Goal: Use online tool/utility: Utilize a website feature to perform a specific function

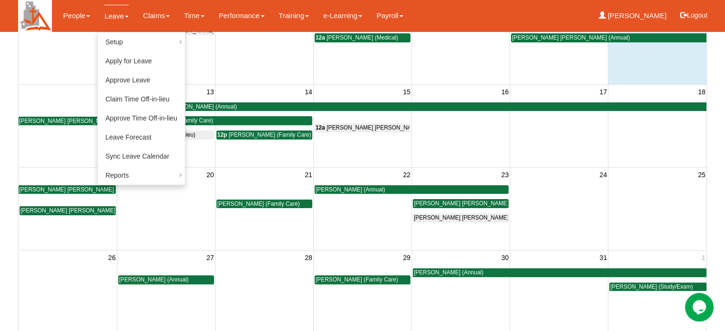
click at [111, 13] on link "Leave" at bounding box center [116, 16] width 24 height 22
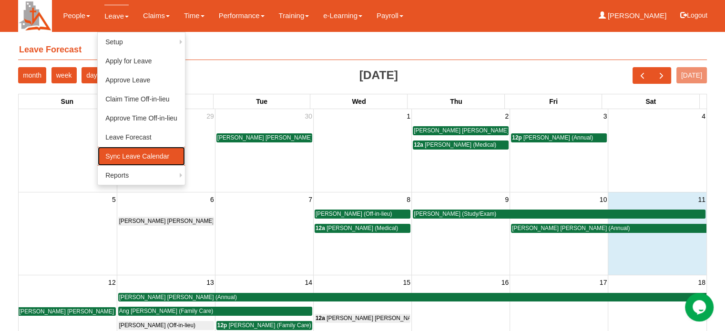
click at [109, 156] on link "Sync Leave Calendar" at bounding box center [141, 156] width 87 height 19
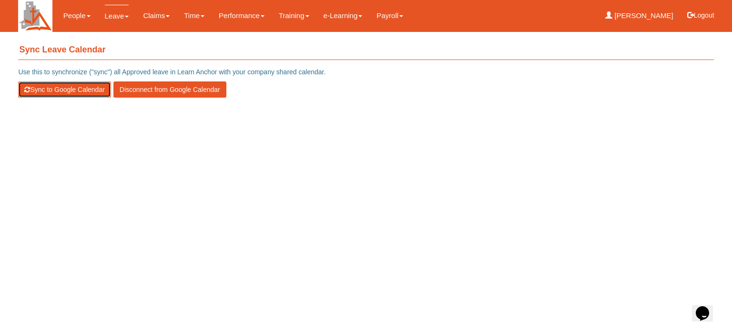
click at [61, 85] on button "Sync to Google Calendar" at bounding box center [64, 89] width 92 height 16
click at [51, 91] on button "Sync to Google Calendar" at bounding box center [64, 89] width 92 height 16
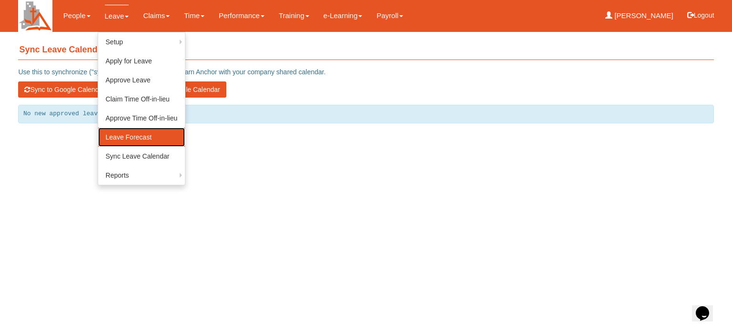
click at [132, 139] on link "Leave Forecast" at bounding box center [141, 137] width 87 height 19
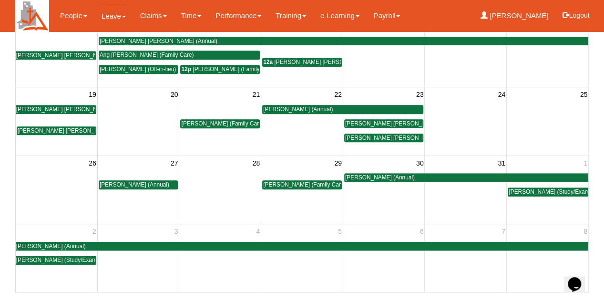
scroll to position [110, 0]
